Goal: Find contact information: Find contact information

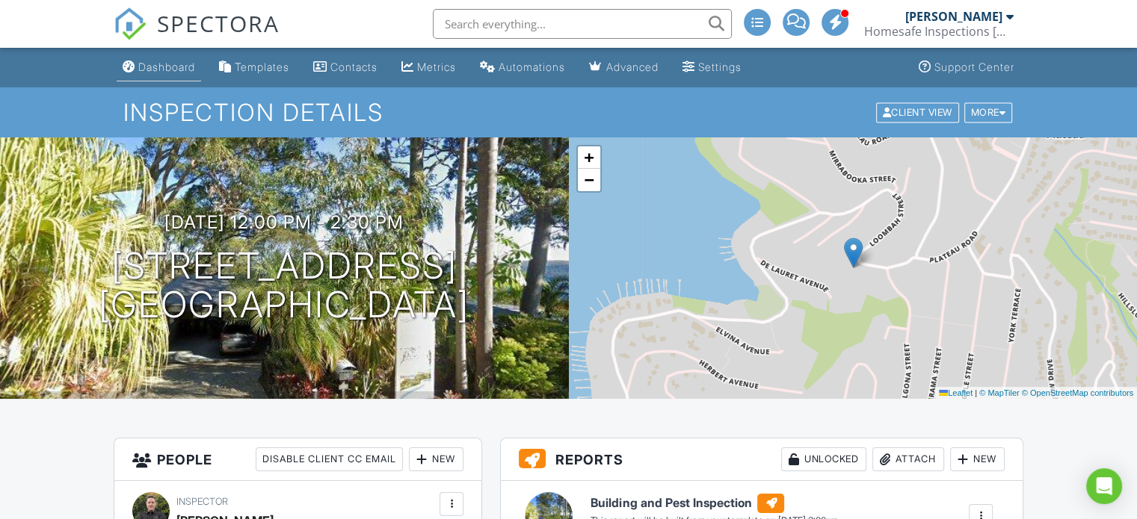
click at [183, 67] on div "Dashboard" at bounding box center [166, 67] width 57 height 13
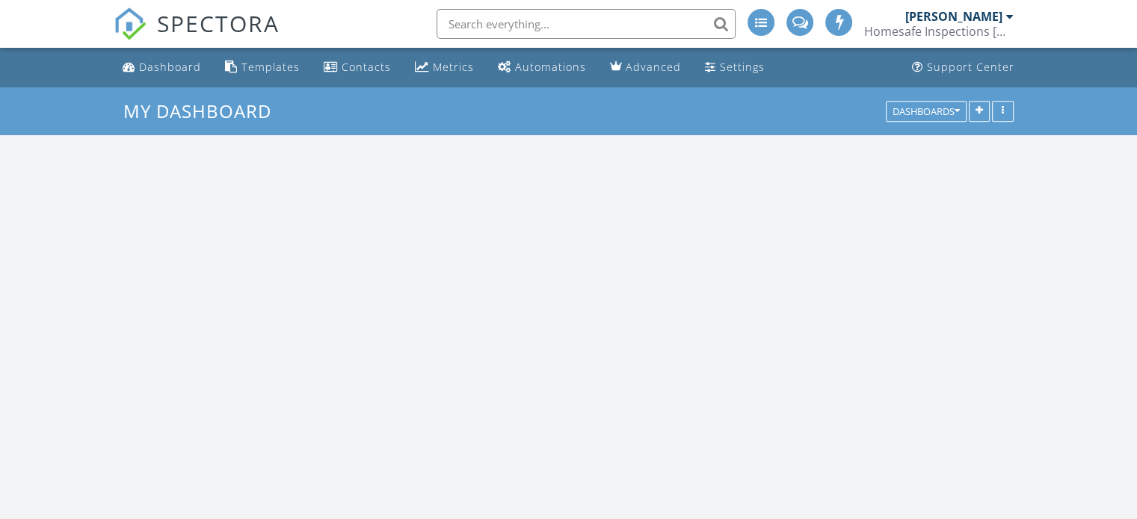
scroll to position [1383, 1160]
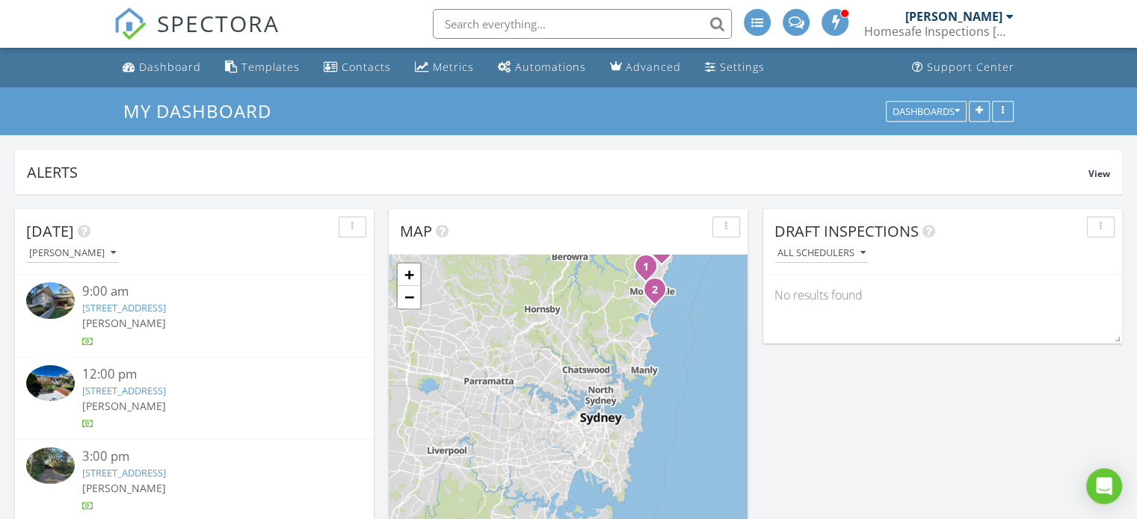
click at [166, 303] on link "[STREET_ADDRESS]" at bounding box center [124, 307] width 84 height 13
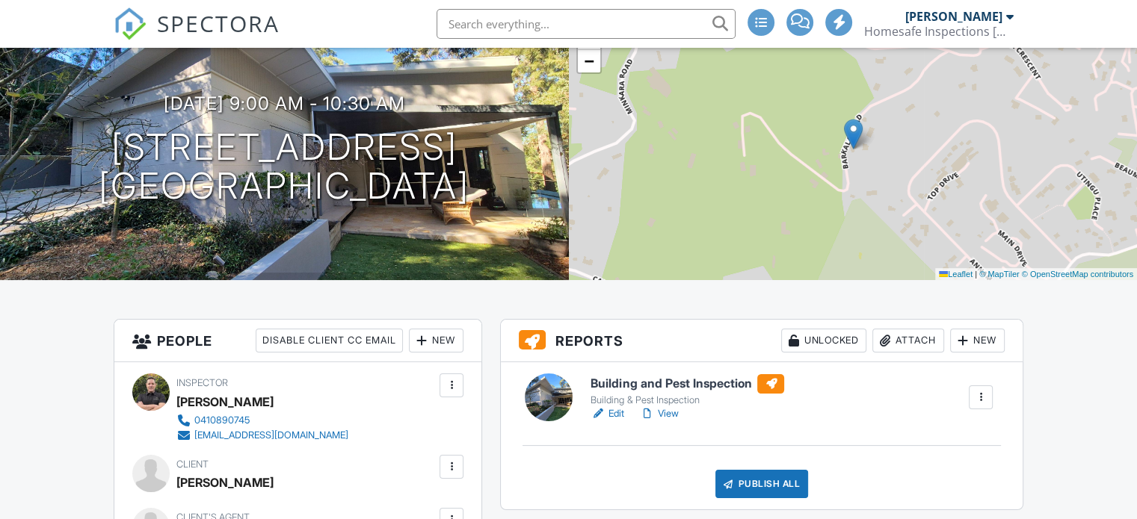
scroll to position [299, 0]
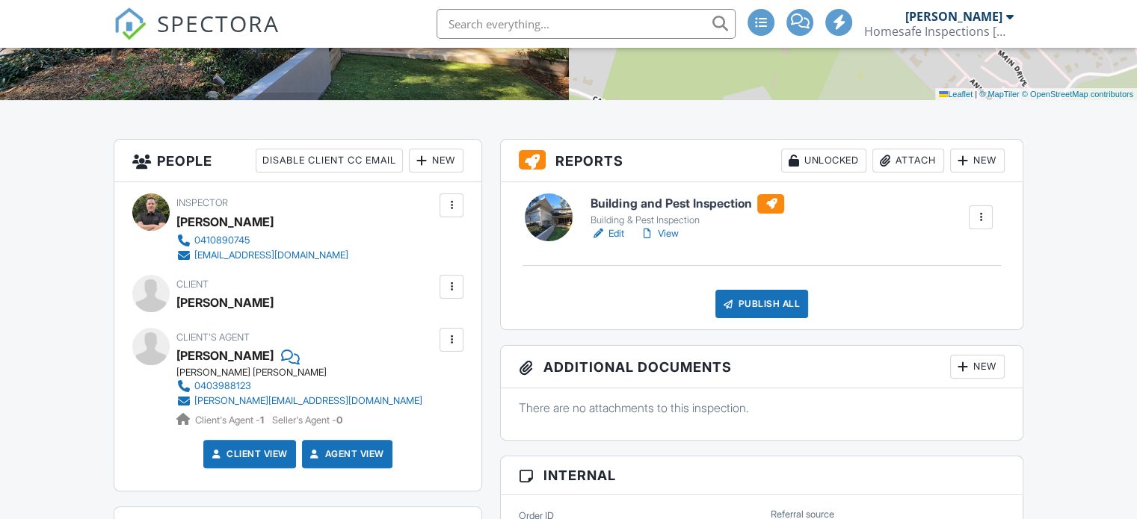
click at [668, 232] on link "View" at bounding box center [658, 233] width 39 height 15
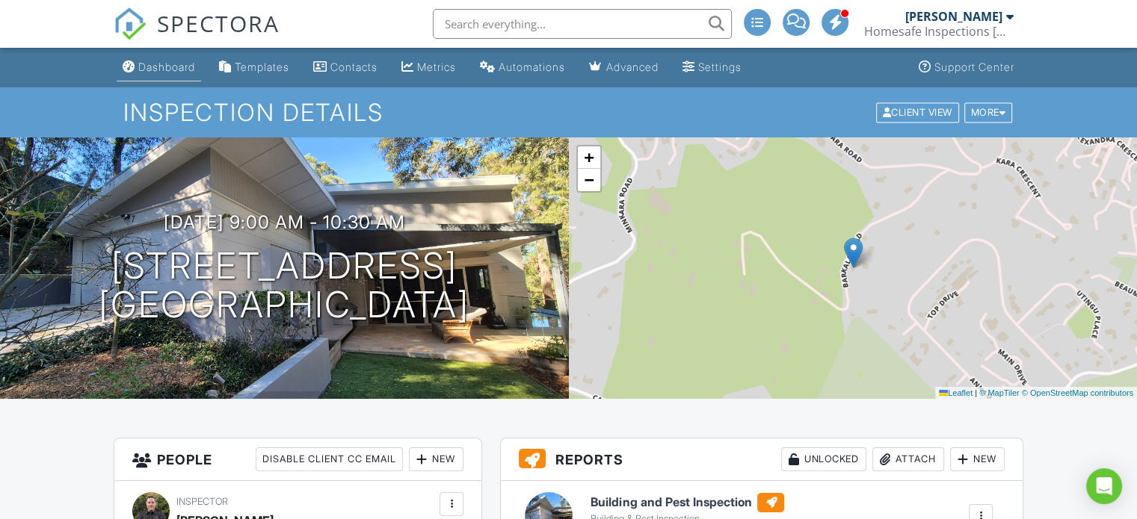
click at [173, 68] on div "Dashboard" at bounding box center [166, 67] width 57 height 13
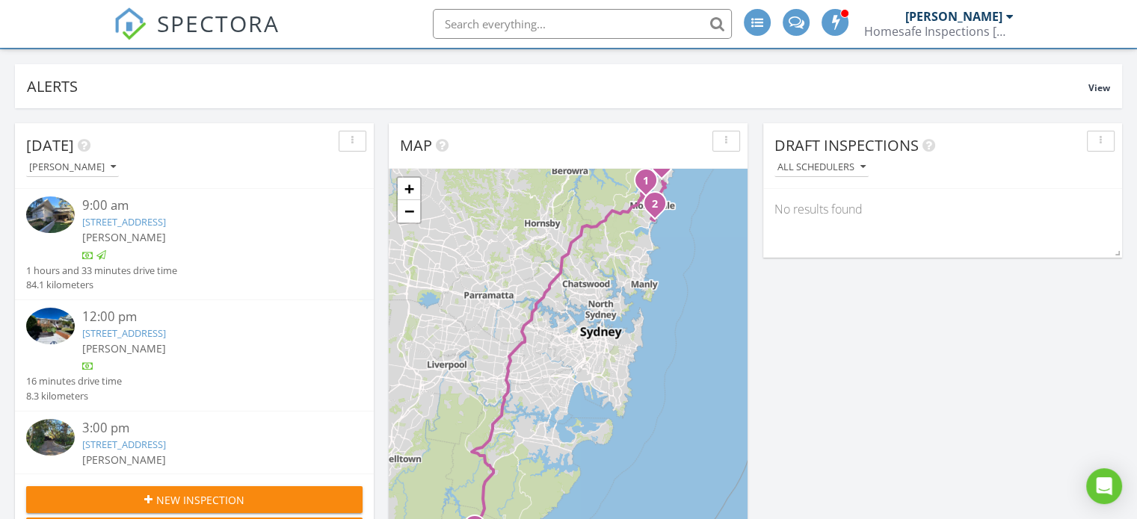
scroll to position [224, 0]
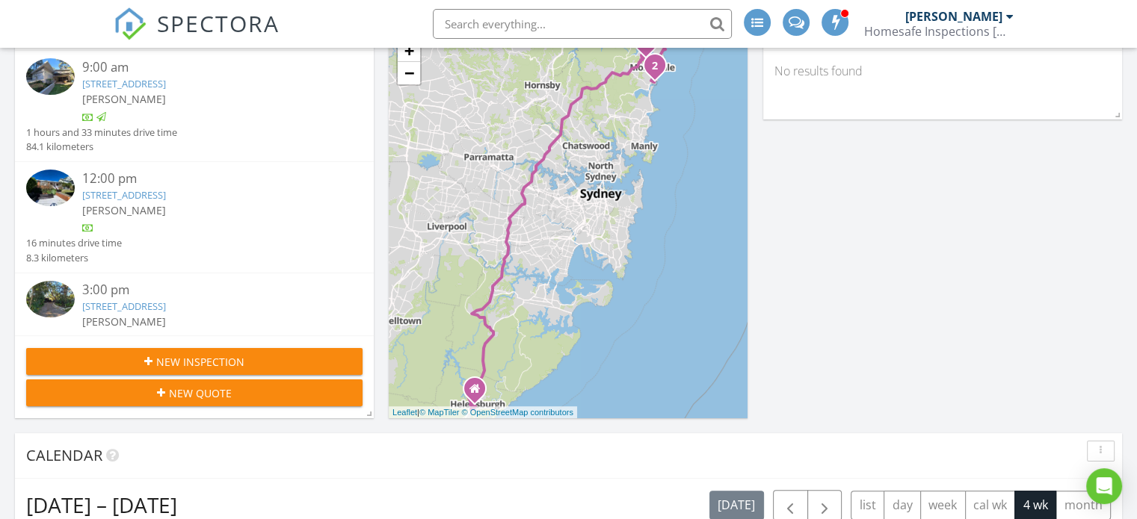
click at [166, 192] on link "27 Narrabeen Park Parade, North Narrabeen, NSW 2102" at bounding box center [124, 194] width 84 height 13
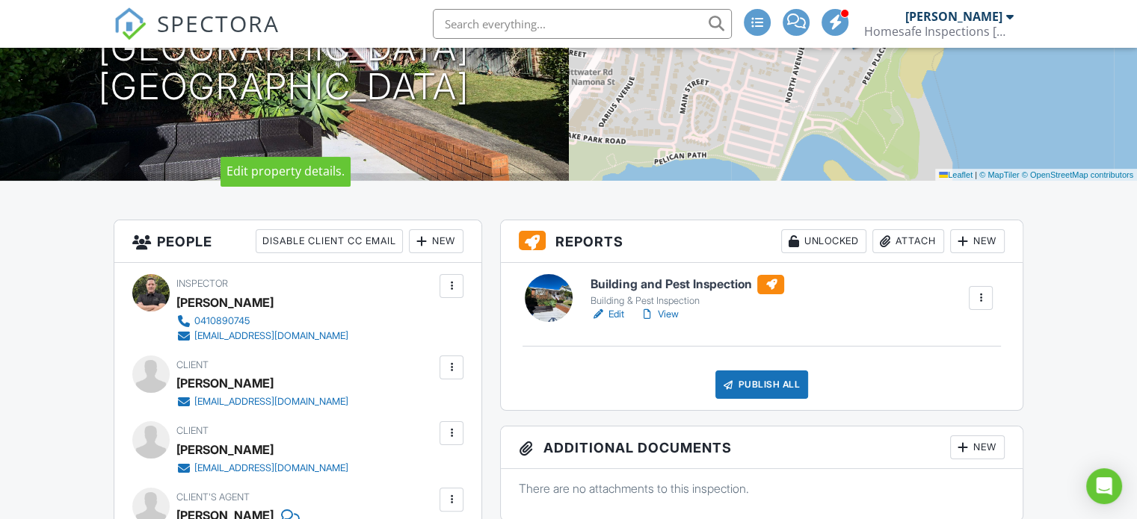
scroll to position [224, 0]
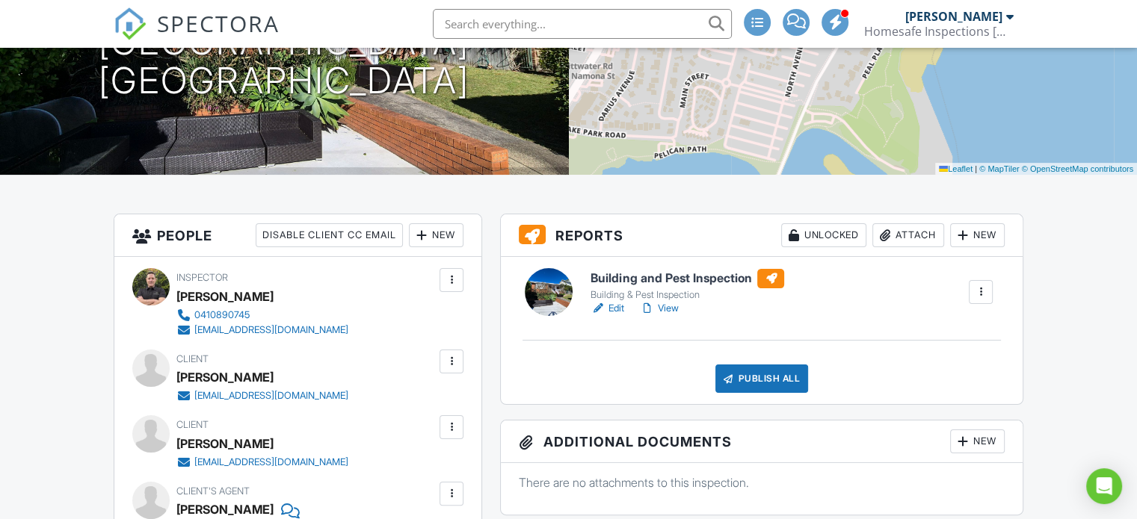
click at [661, 307] on link "View" at bounding box center [658, 308] width 39 height 15
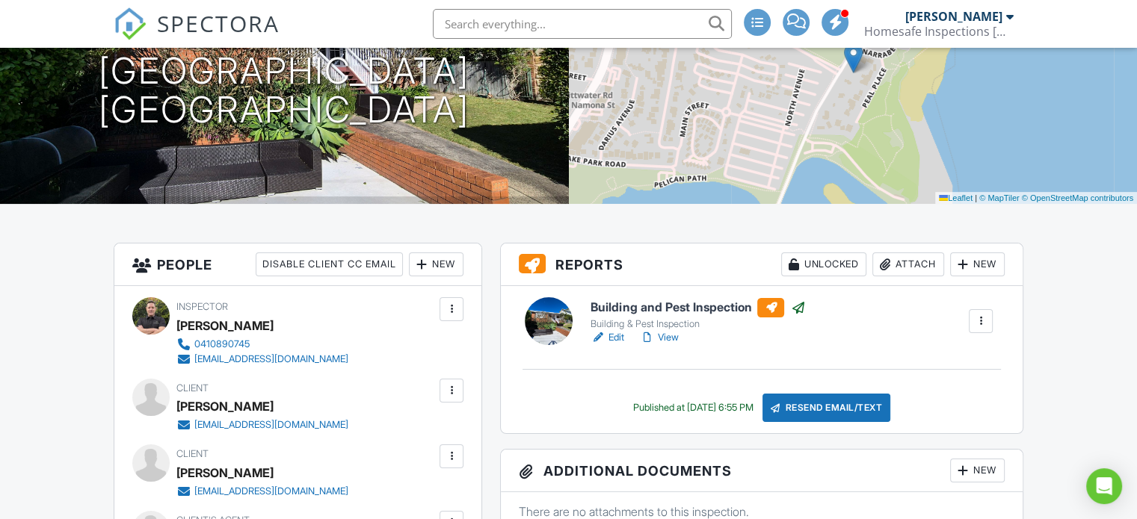
scroll to position [374, 0]
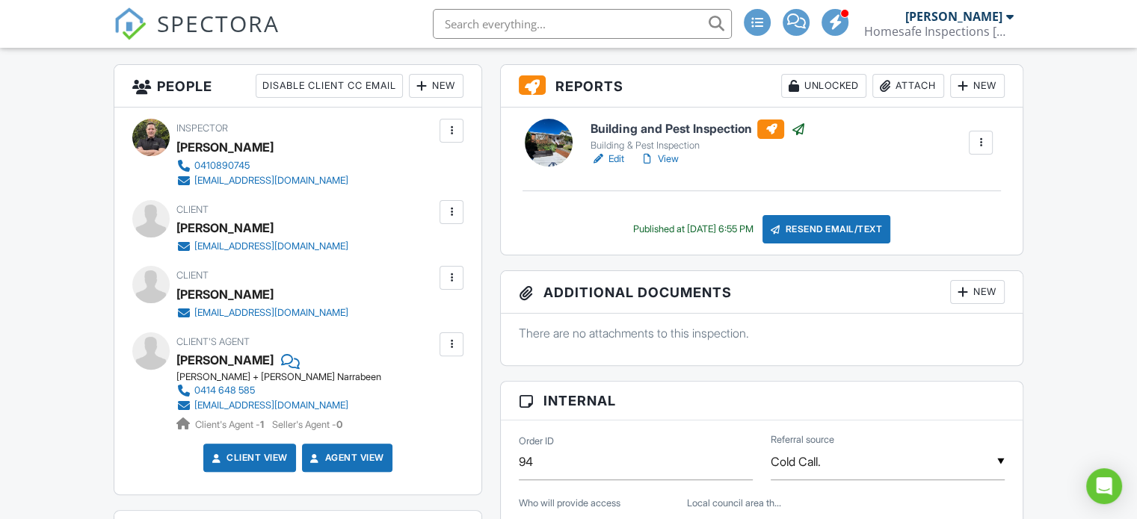
click at [392, 356] on div "Client's Agent Sam Cushway Laing + Simmons Narrabeen 0414 648 585 samc@lsnarrab…" at bounding box center [308, 383] width 265 height 100
drag, startPoint x: 346, startPoint y: 337, endPoint x: 259, endPoint y: 358, distance: 89.9
click at [259, 358] on div "Client's Agent Sam Cushway Laing + Simmons Narrabeen 0414 648 585 samc@lsnarrab…" at bounding box center [308, 383] width 265 height 100
copy div "Sam Cushway"
click at [407, 368] on div "Client's Agent Sam Cushway Laing + Simmons Narrabeen 0414 648 585 samc@lsnarrab…" at bounding box center [308, 383] width 265 height 100
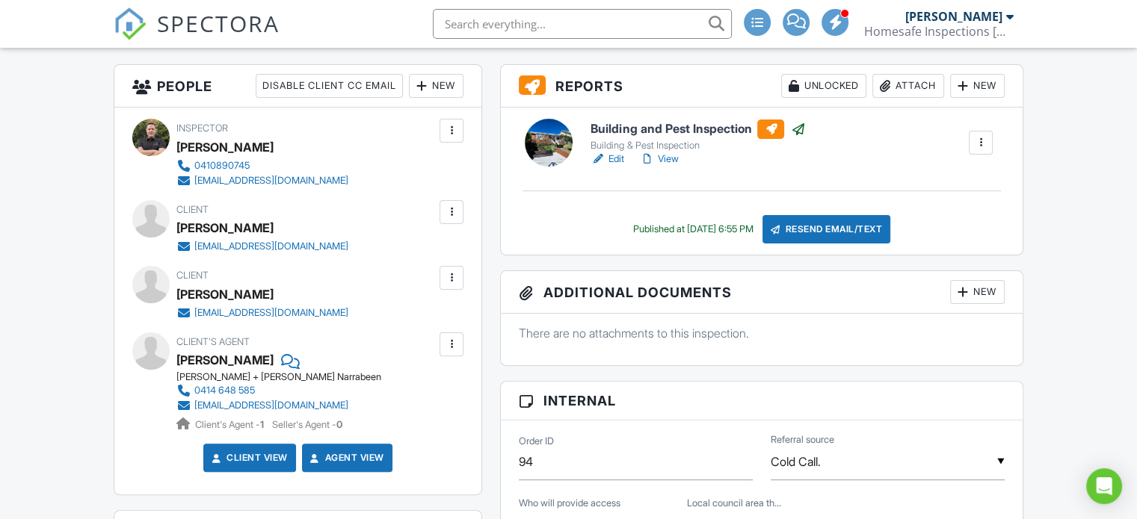
drag, startPoint x: 427, startPoint y: 386, endPoint x: 376, endPoint y: 398, distance: 52.8
click at [376, 398] on div "Client's Agent Sam Cushway Laing + Simmons Narrabeen 0414 648 585 samc@lsnarrab…" at bounding box center [297, 383] width 331 height 100
click at [386, 394] on div "Client's Agent Sam Cushway Laing + Simmons Narrabeen 0414 648 585 samc@lsnarrab…" at bounding box center [308, 383] width 265 height 100
drag, startPoint x: 404, startPoint y: 387, endPoint x: 339, endPoint y: 402, distance: 66.7
click at [339, 402] on div "Client's Agent Sam Cushway Laing + Simmons Narrabeen 0414 648 585 samc@lsnarrab…" at bounding box center [308, 383] width 265 height 100
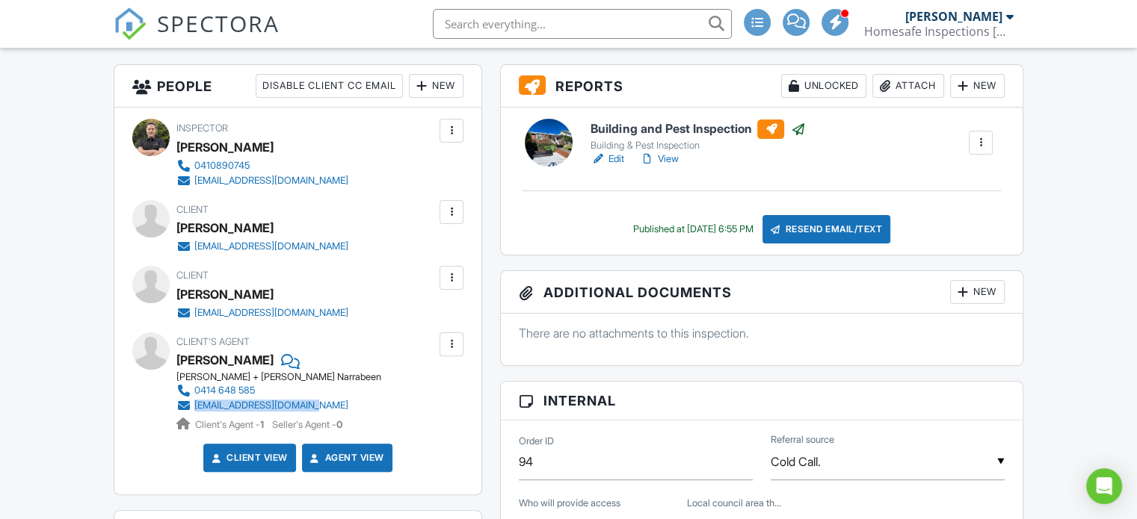
copy div "[EMAIL_ADDRESS][DOMAIN_NAME]"
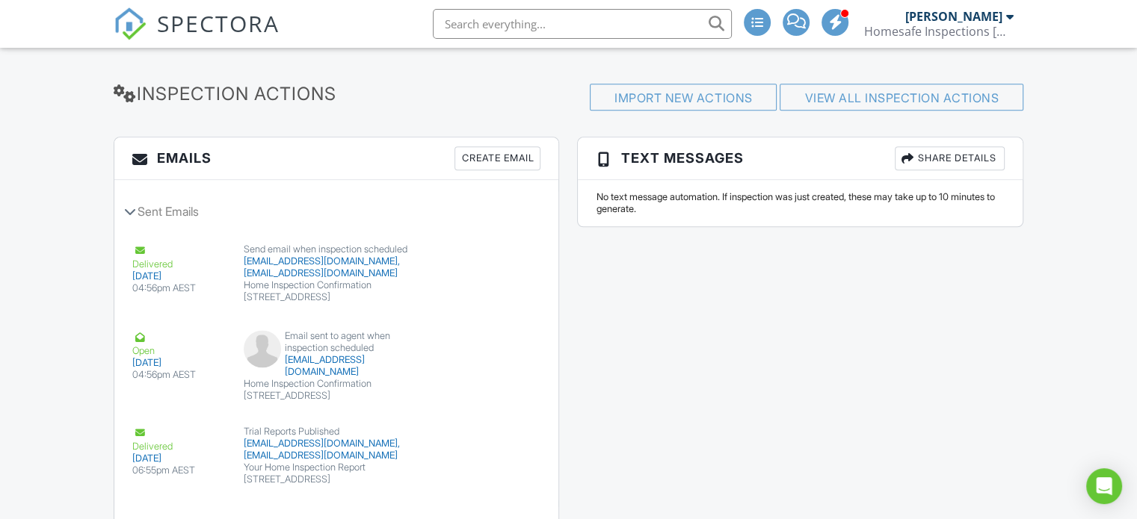
scroll to position [1912, 0]
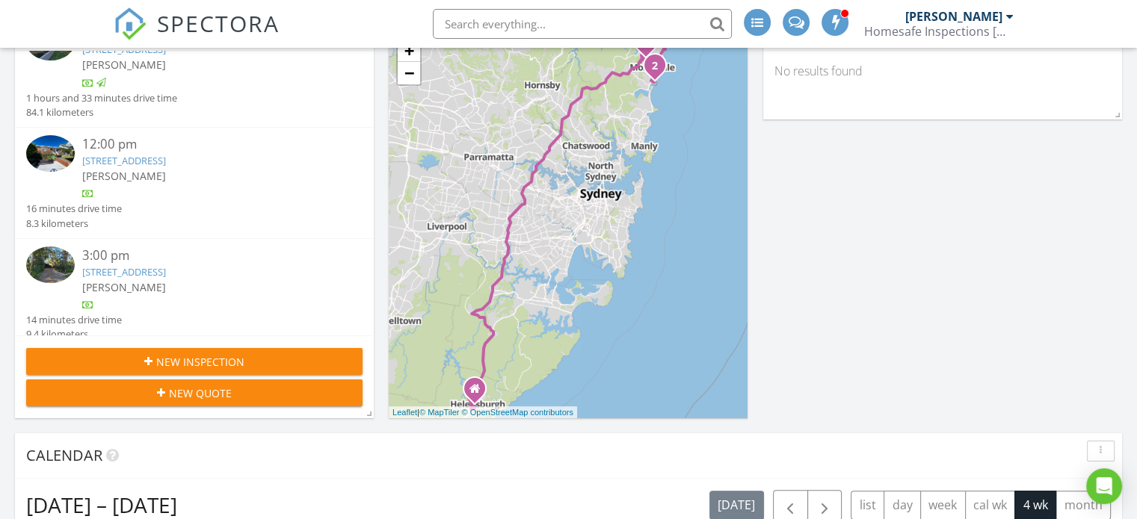
scroll to position [62, 0]
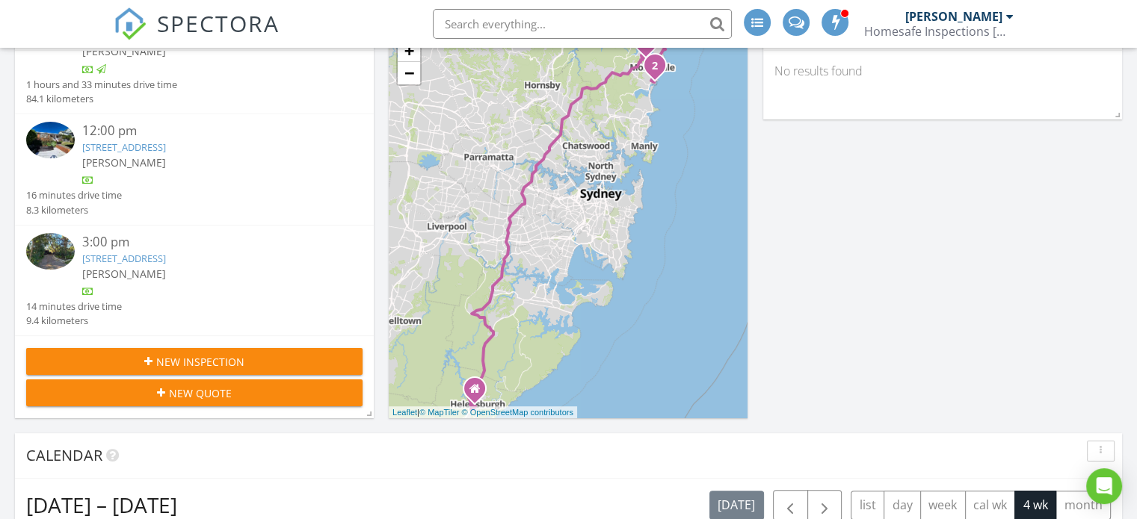
click at [151, 258] on link "[STREET_ADDRESS]" at bounding box center [124, 258] width 84 height 13
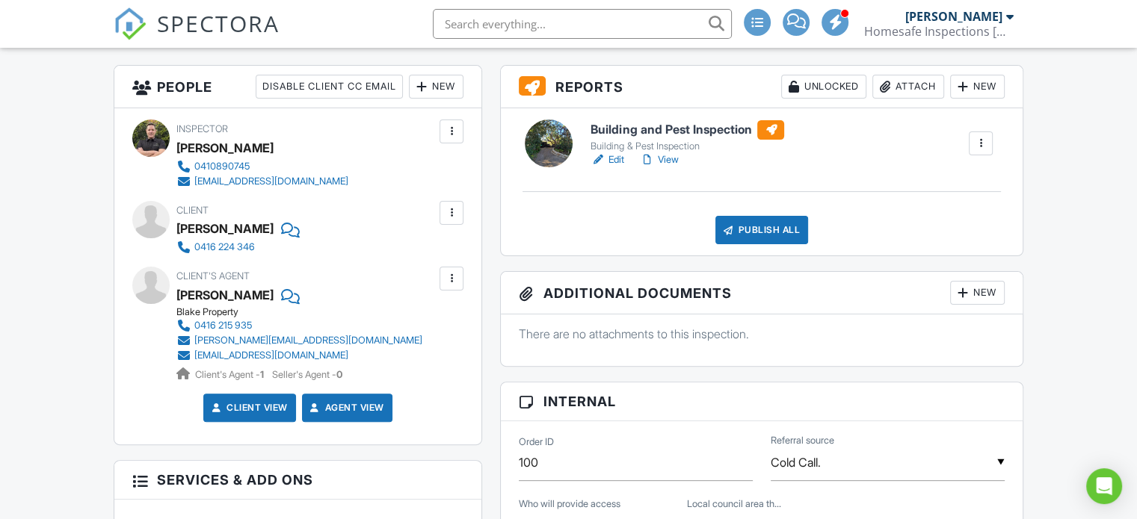
scroll to position [374, 0]
click at [670, 158] on link "View" at bounding box center [658, 159] width 39 height 15
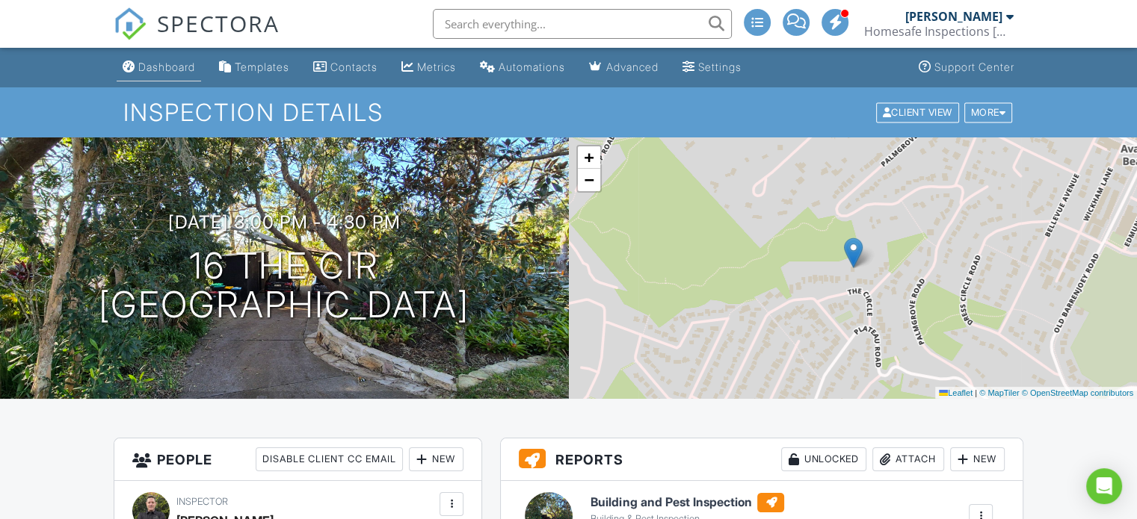
click at [164, 68] on div "Dashboard" at bounding box center [166, 67] width 57 height 13
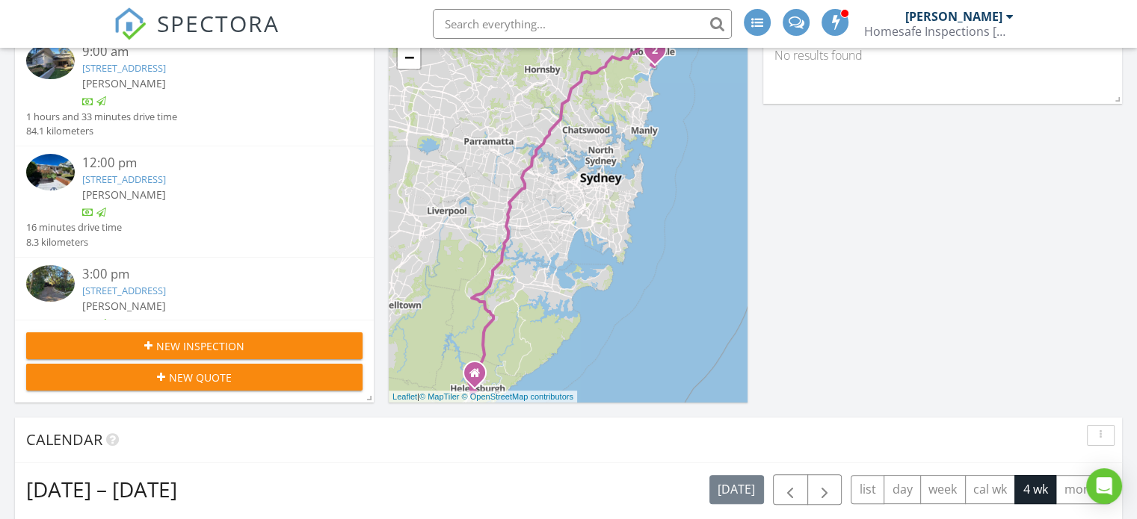
scroll to position [149, 0]
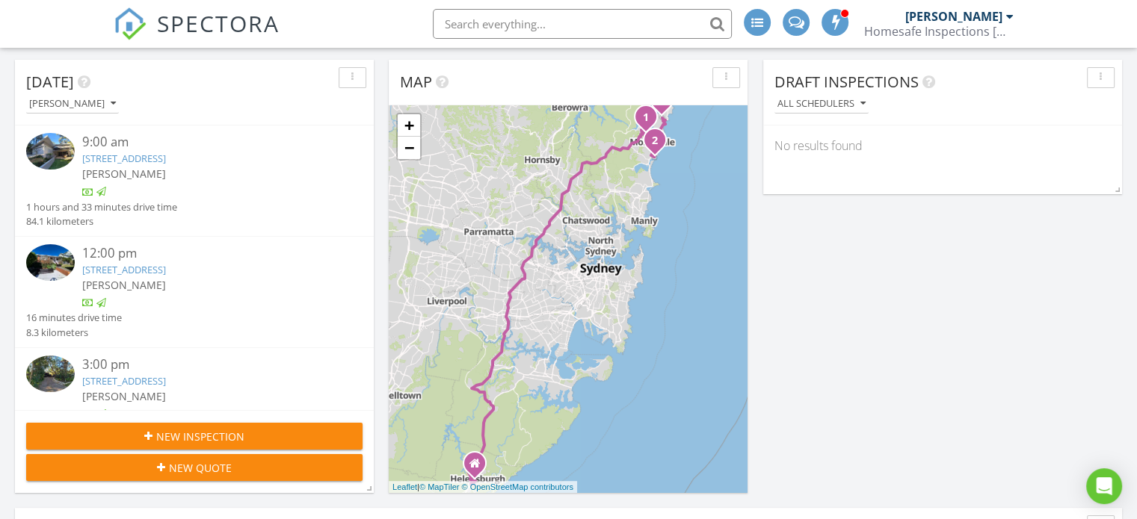
click at [166, 270] on link "[STREET_ADDRESS]" at bounding box center [124, 269] width 84 height 13
